Goal: Book appointment/travel/reservation

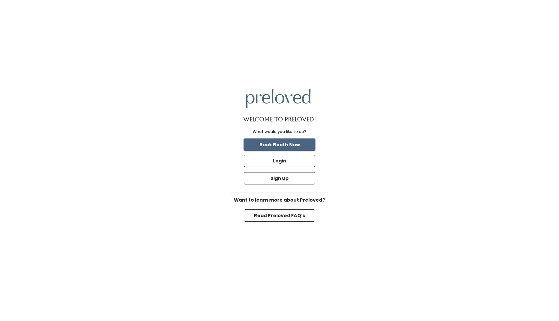
click at [292, 144] on button "Book Booth Now" at bounding box center [279, 145] width 71 height 12
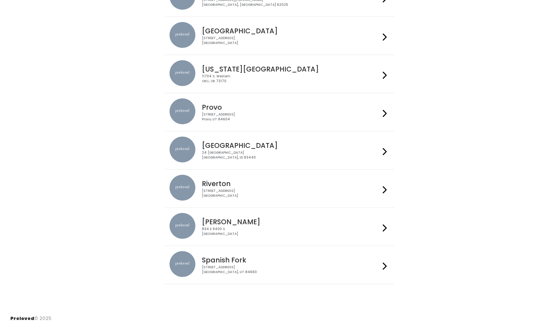
scroll to position [131, 0]
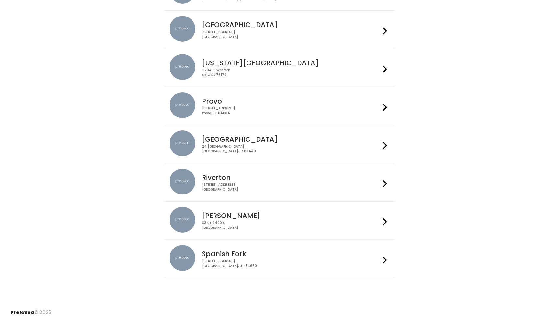
click at [291, 223] on div "834 E 9400 S Sandy, UT 84049" at bounding box center [291, 225] width 178 height 9
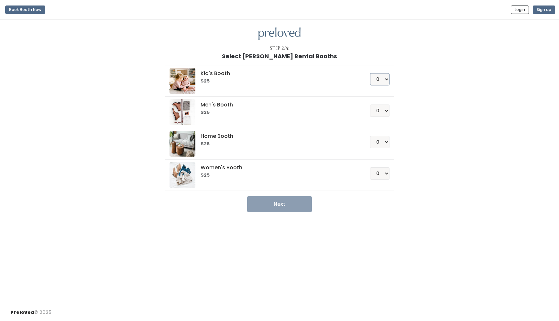
click at [383, 79] on select "0 1 2 3 4" at bounding box center [379, 79] width 19 height 12
select select "1"
click at [289, 207] on button "Next" at bounding box center [279, 204] width 65 height 16
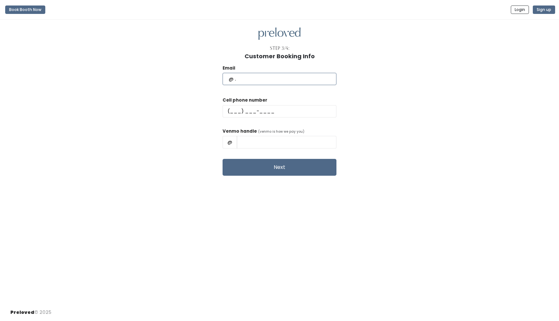
click at [245, 78] on input "text" at bounding box center [280, 79] width 114 height 12
type input "reshockley@gmail.com"
type input "(919) 522-5361"
drag, startPoint x: 309, startPoint y: 143, endPoint x: 239, endPoint y: 136, distance: 70.3
click at [239, 136] on div "Email reshockley@gmail.com Cell phone number (919) 522-5361 Venmo handle (venmo…" at bounding box center [279, 118] width 538 height 116
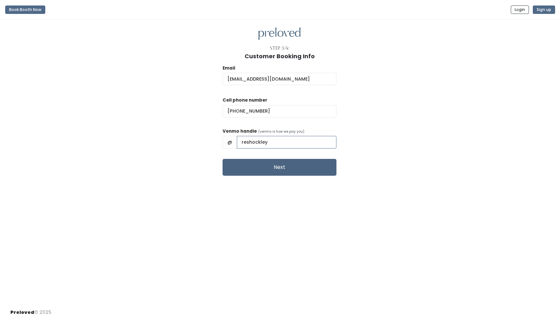
type input "reshockley"
click at [260, 168] on button "Next" at bounding box center [280, 167] width 114 height 17
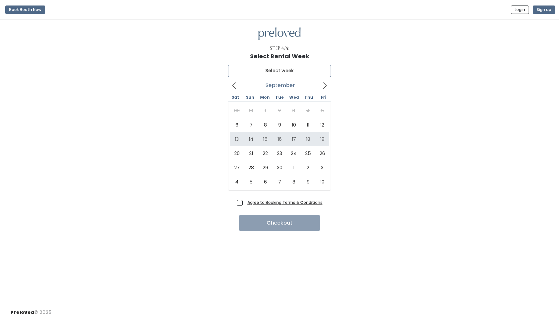
type input "[DATE] to [DATE]"
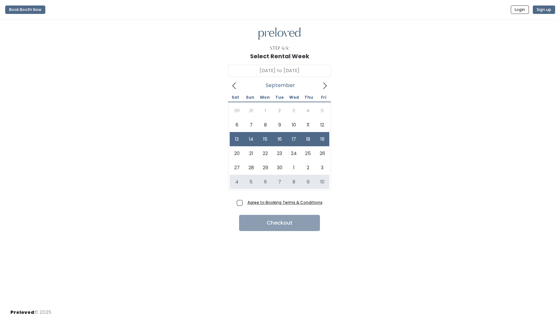
click at [260, 205] on span "Agree to Booking Terms & Conditions" at bounding box center [284, 202] width 78 height 6
click at [249, 203] on input "Agree to Booking Terms & Conditions" at bounding box center [247, 201] width 4 height 4
checkbox input "true"
click at [260, 201] on u "Agree to Booking Terms & Conditions" at bounding box center [285, 203] width 75 height 6
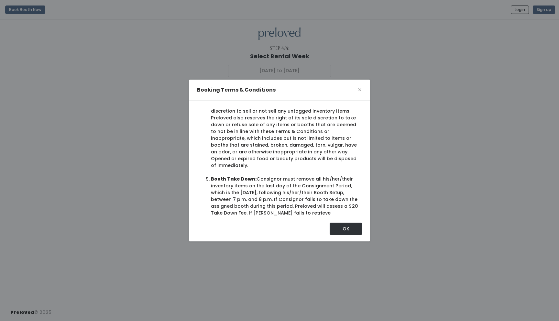
scroll to position [585, 0]
click at [361, 88] on span "×" at bounding box center [360, 90] width 4 height 10
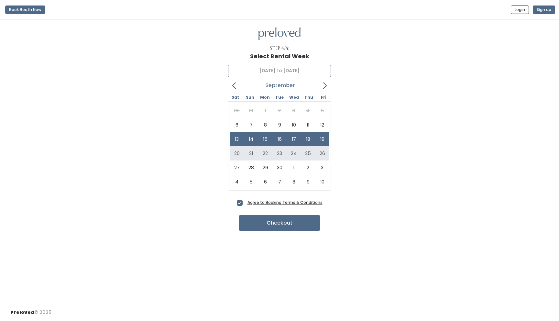
type input "[DATE] to [DATE]"
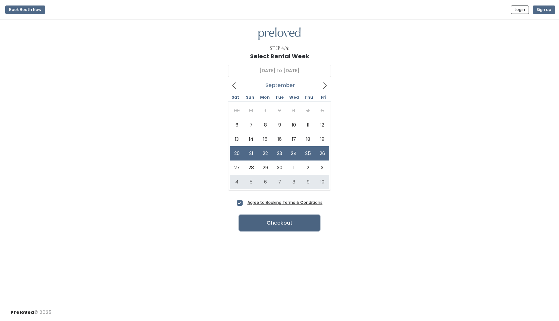
click at [293, 224] on button "Checkout" at bounding box center [279, 223] width 81 height 16
